Goal: Find specific page/section: Find specific page/section

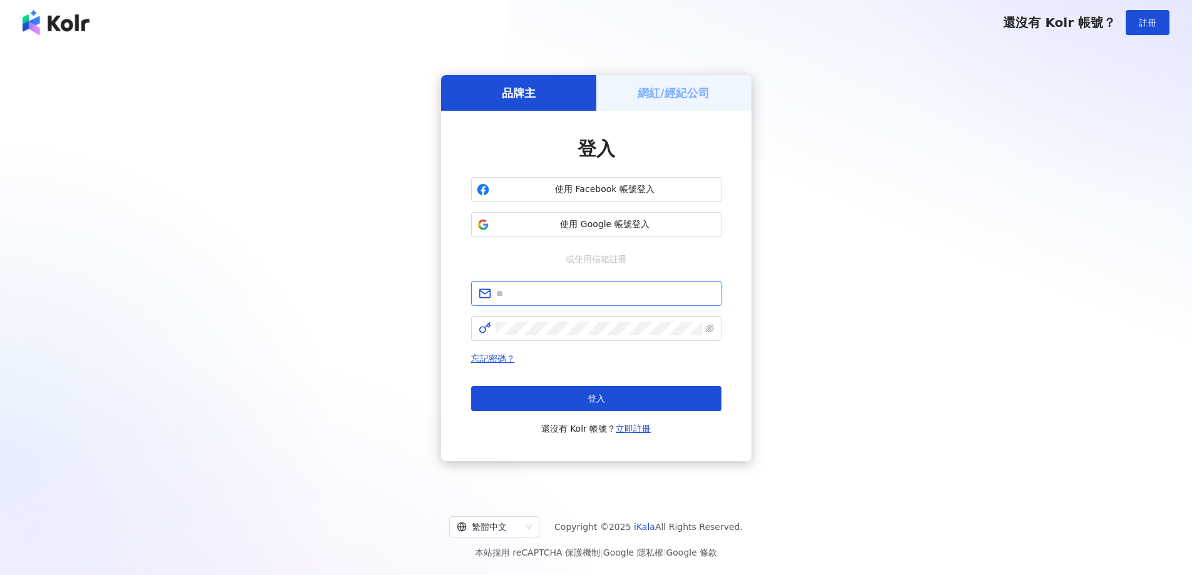
click at [548, 295] on input "text" at bounding box center [605, 294] width 218 height 14
type input "**********"
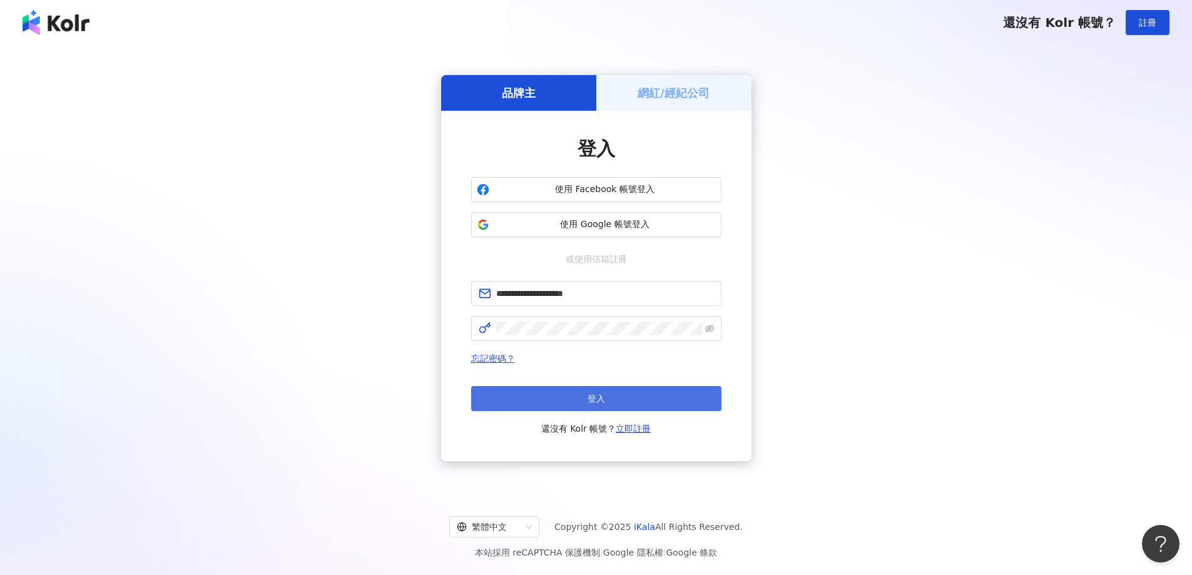
click at [643, 394] on button "登入" at bounding box center [596, 398] width 250 height 25
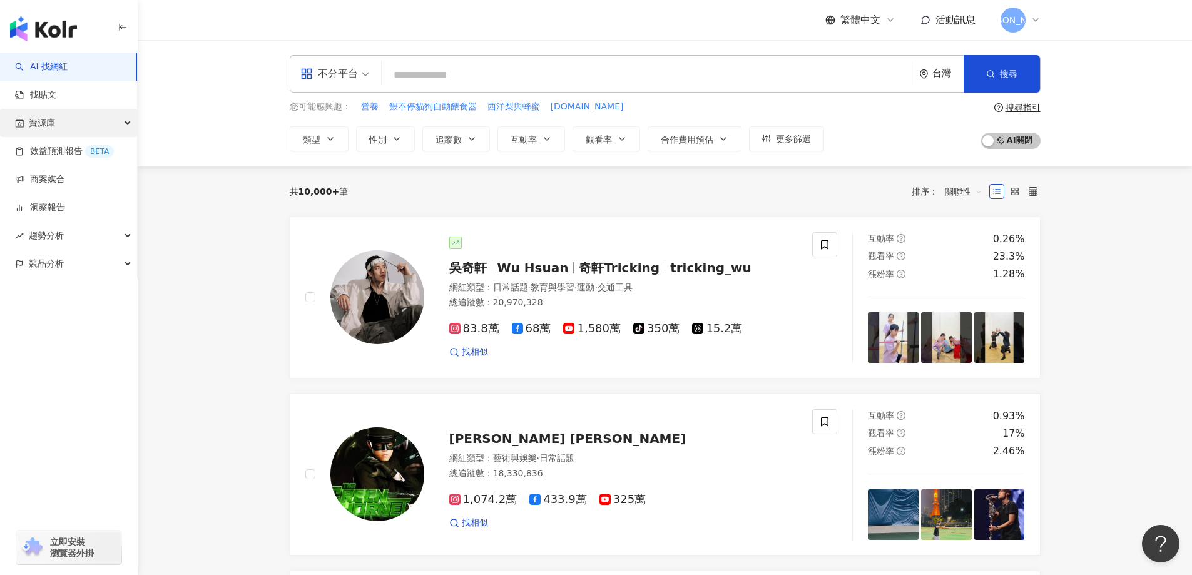
click at [65, 125] on div "資源庫" at bounding box center [68, 123] width 137 height 28
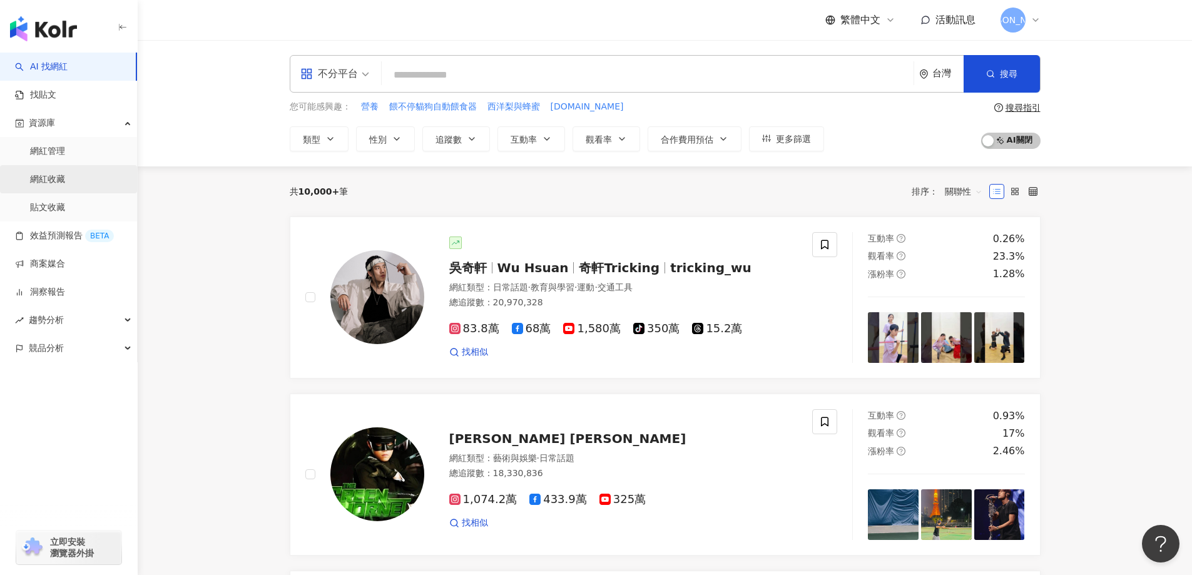
click at [65, 177] on link "網紅收藏" at bounding box center [47, 179] width 35 height 13
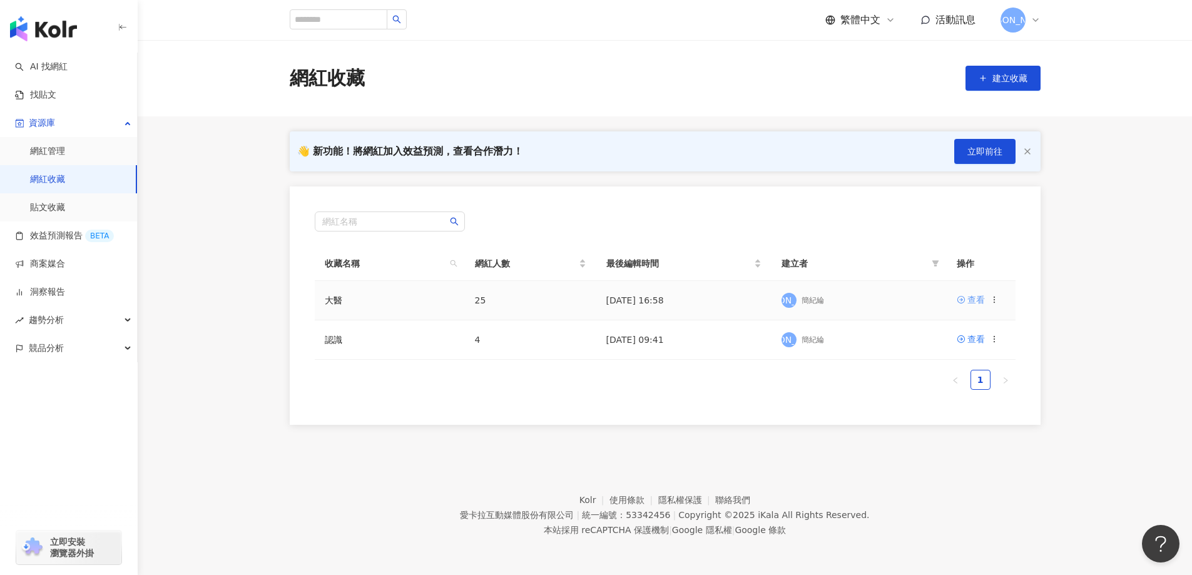
click at [981, 302] on div "查看" at bounding box center [977, 300] width 18 height 14
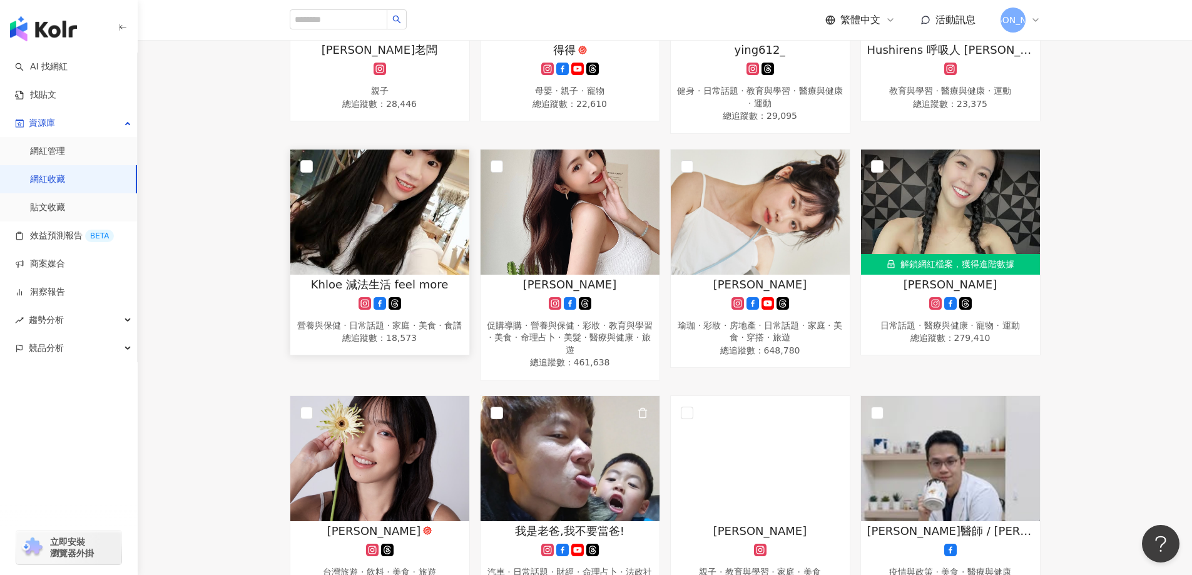
scroll to position [729, 0]
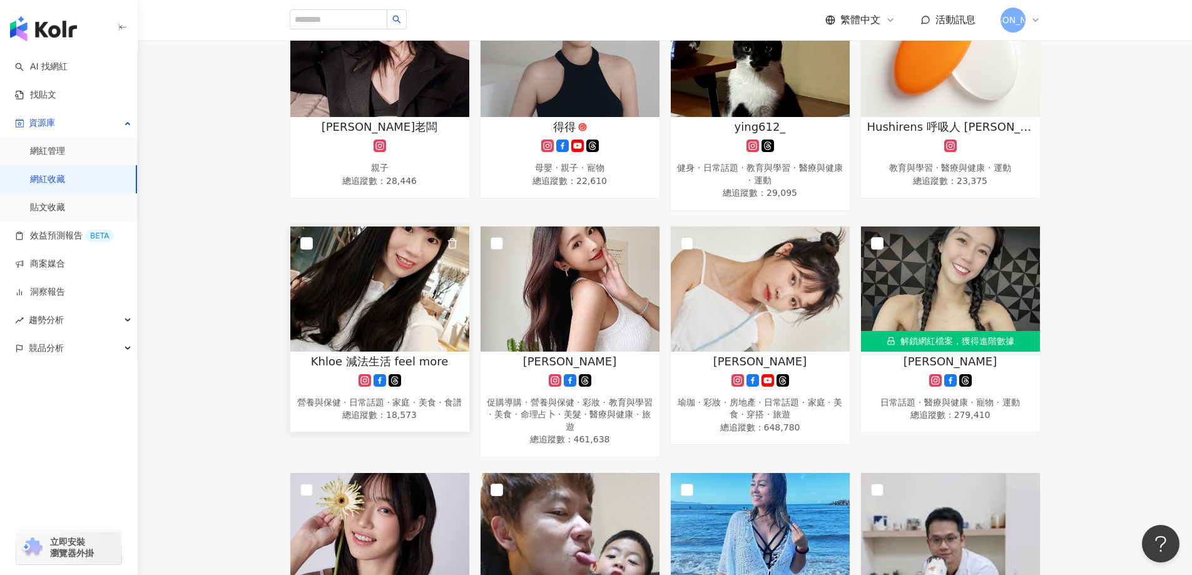
click at [344, 287] on img at bounding box center [379, 289] width 179 height 125
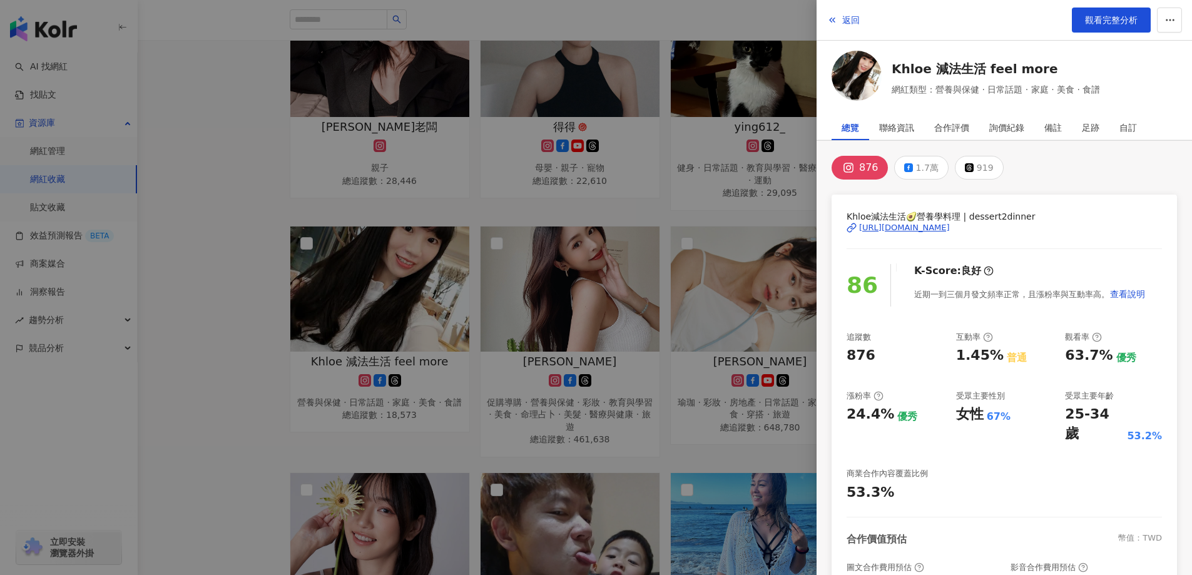
click at [950, 232] on div "[URL][DOMAIN_NAME]" at bounding box center [904, 227] width 91 height 11
